Goal: Task Accomplishment & Management: Use online tool/utility

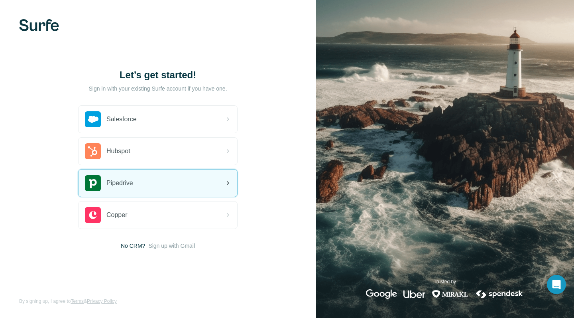
click at [195, 178] on div "Pipedrive" at bounding box center [158, 182] width 159 height 27
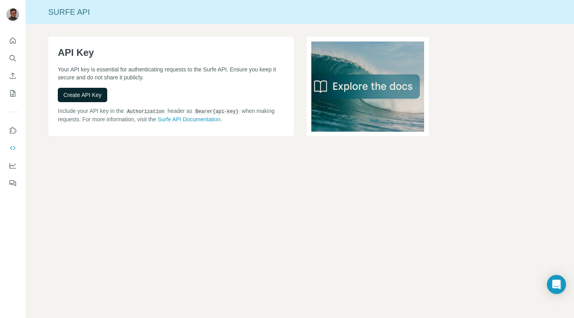
click at [93, 99] on button "Create API Key" at bounding box center [82, 95] width 49 height 14
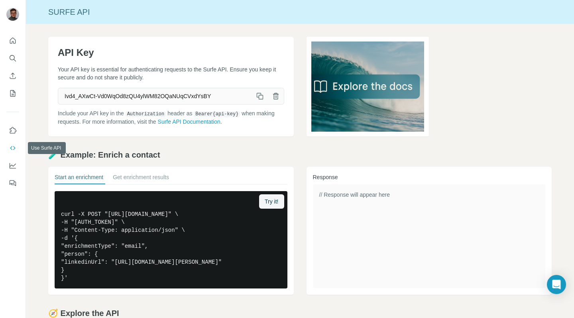
click at [14, 142] on button "Use Surfe API" at bounding box center [12, 148] width 13 height 14
click at [15, 167] on icon "Dashboard" at bounding box center [13, 165] width 8 height 8
click at [261, 98] on icon "button" at bounding box center [260, 96] width 8 height 8
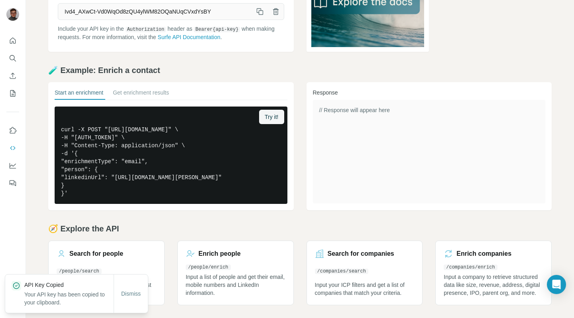
scroll to position [100, 0]
